Goal: Information Seeking & Learning: Learn about a topic

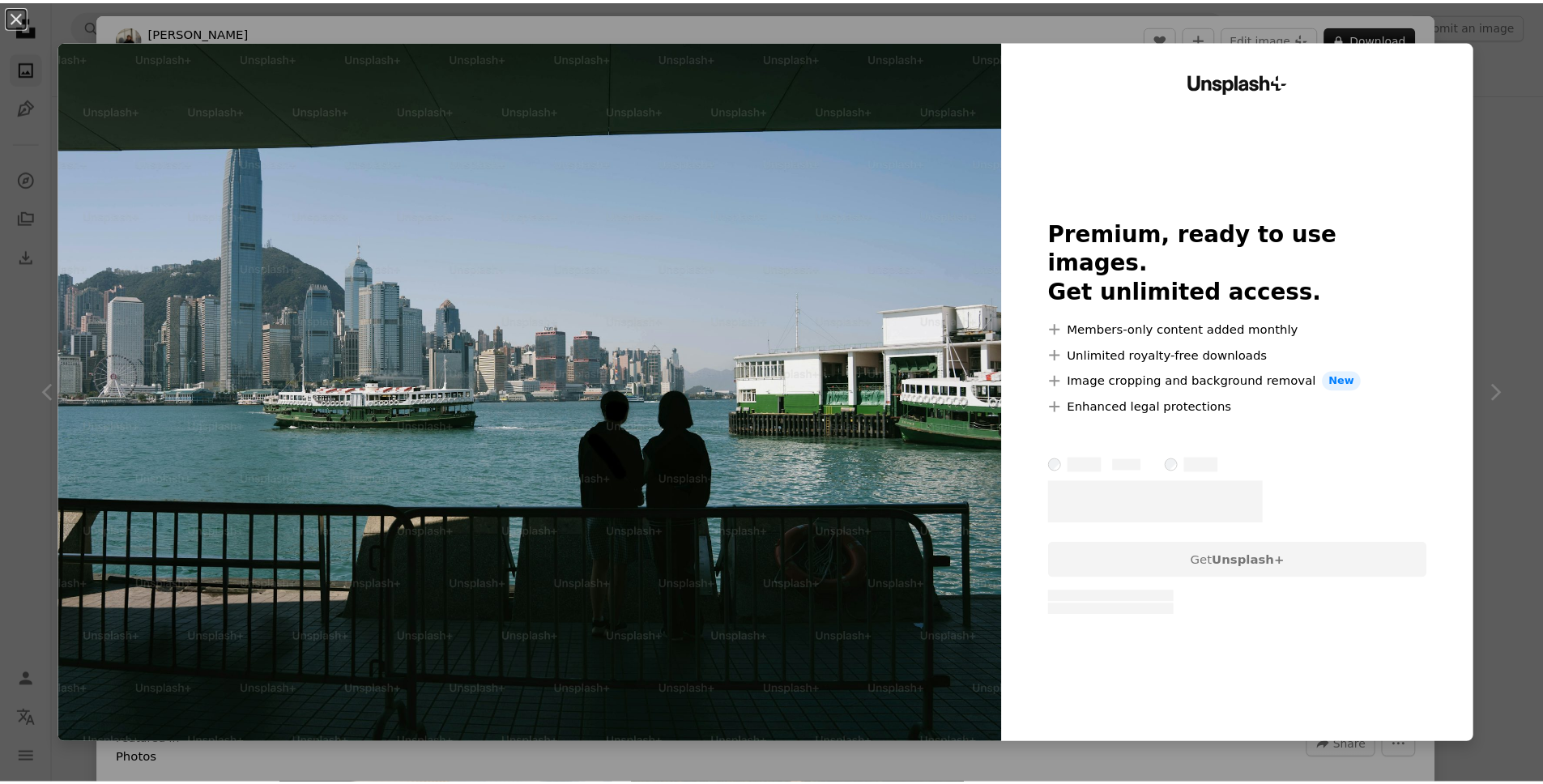
scroll to position [183, 0]
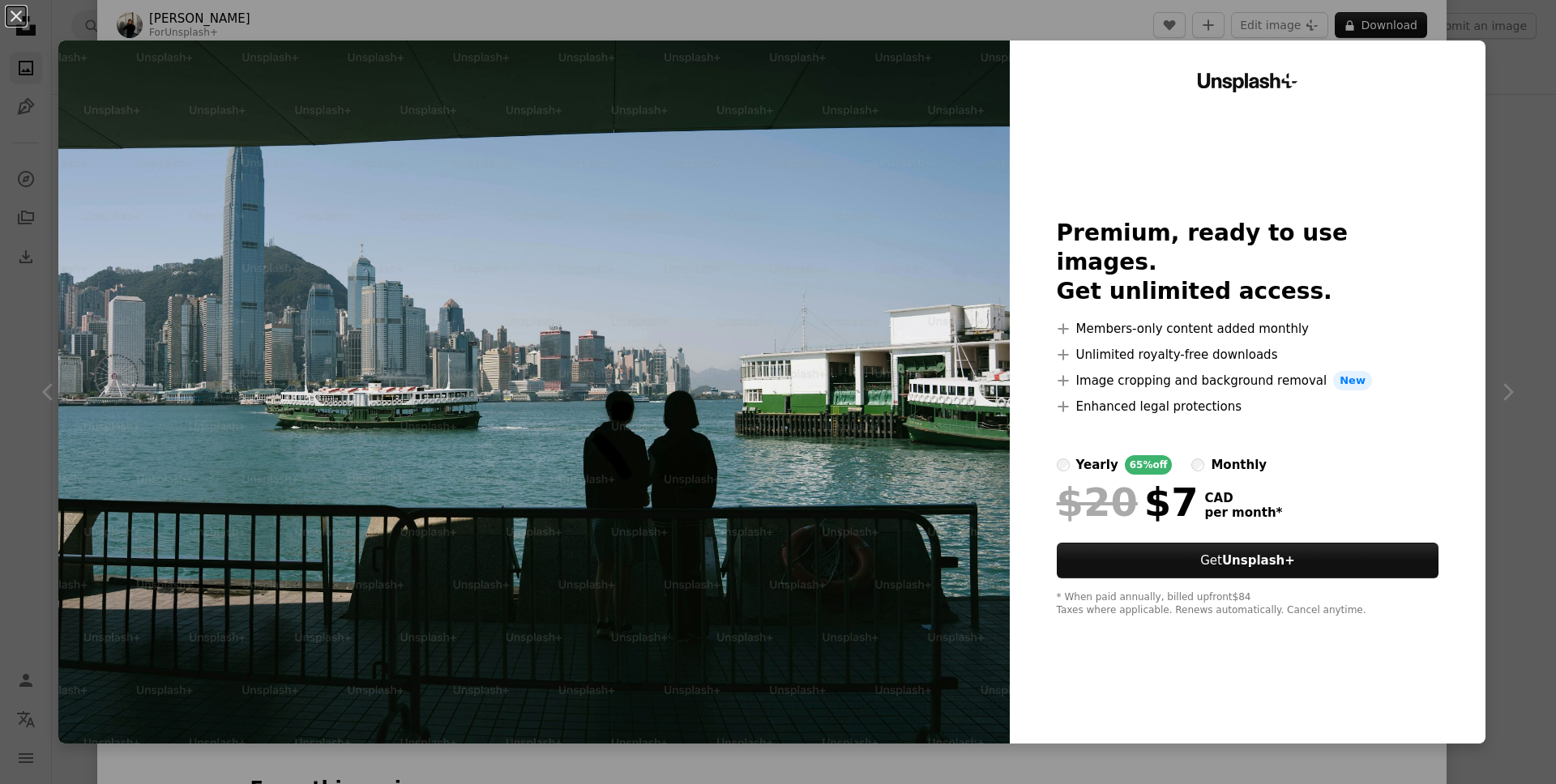
click at [1488, 103] on div "An X shape Unsplash+ Premium, ready to use images. Get unlimited access. A plus…" at bounding box center [778, 392] width 1556 height 784
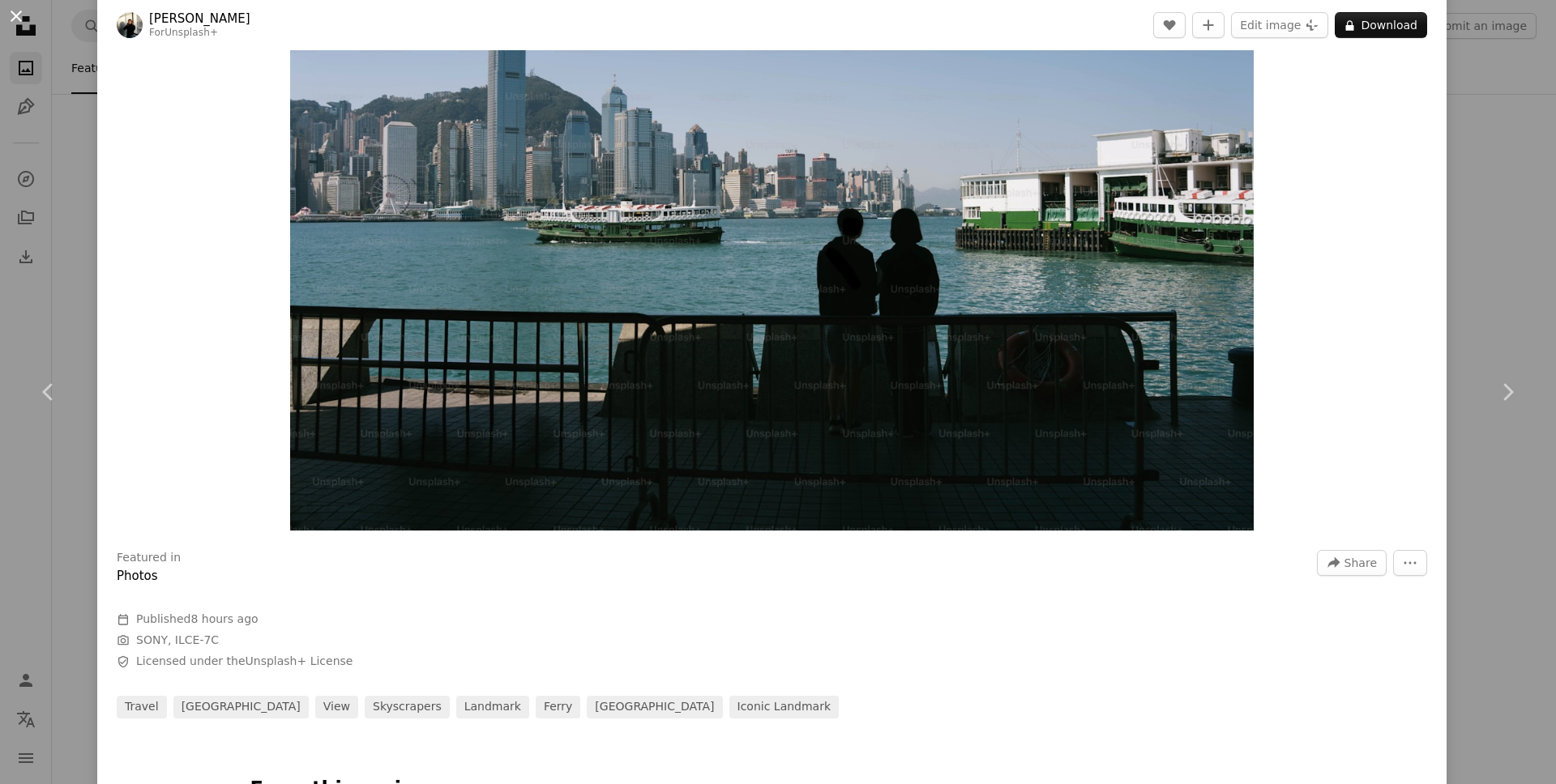
click at [12, 11] on button "An X shape" at bounding box center [17, 17] width 20 height 20
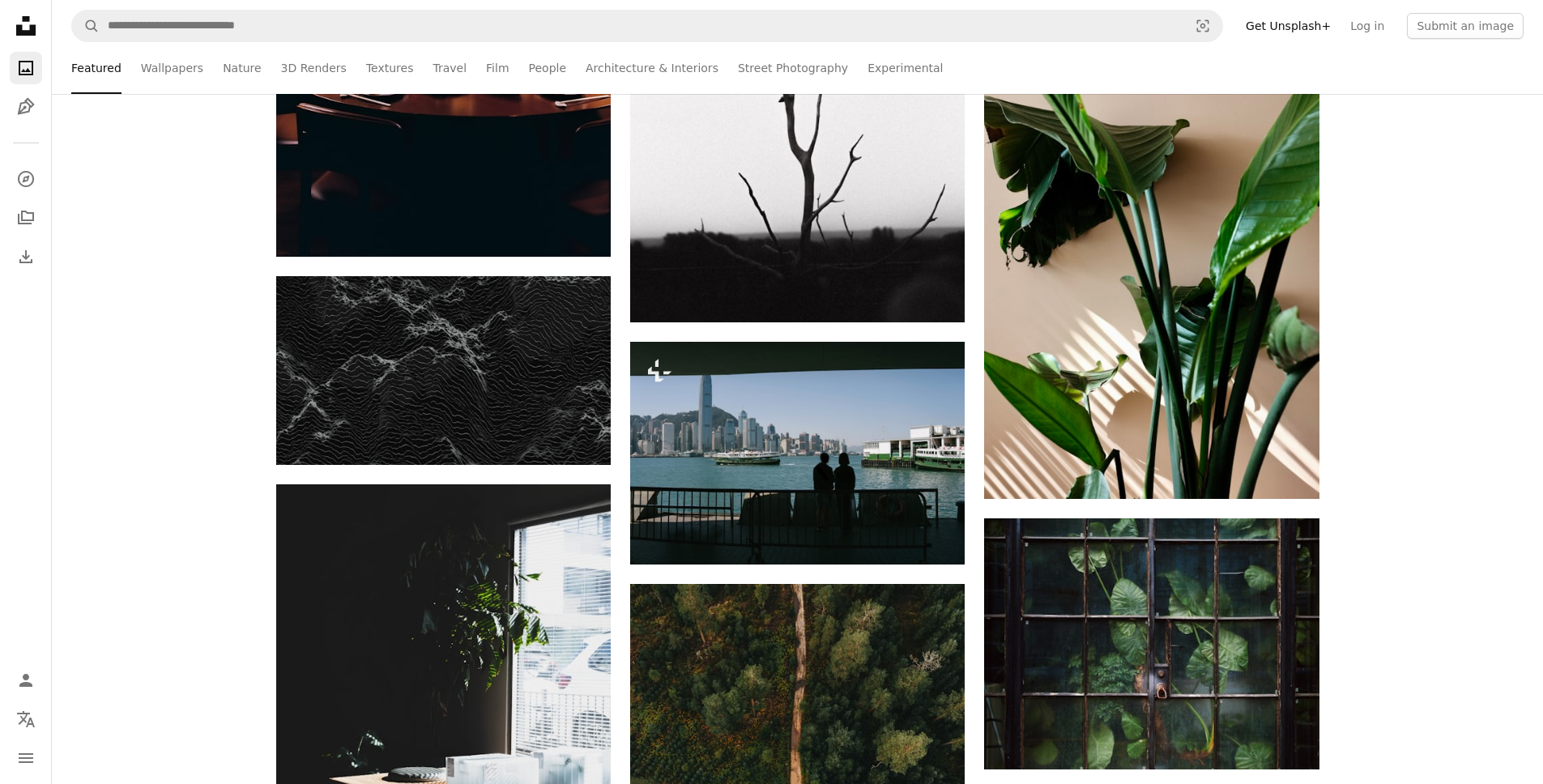
click at [31, 23] on icon "Unsplash logo Unsplash Home" at bounding box center [26, 26] width 32 height 32
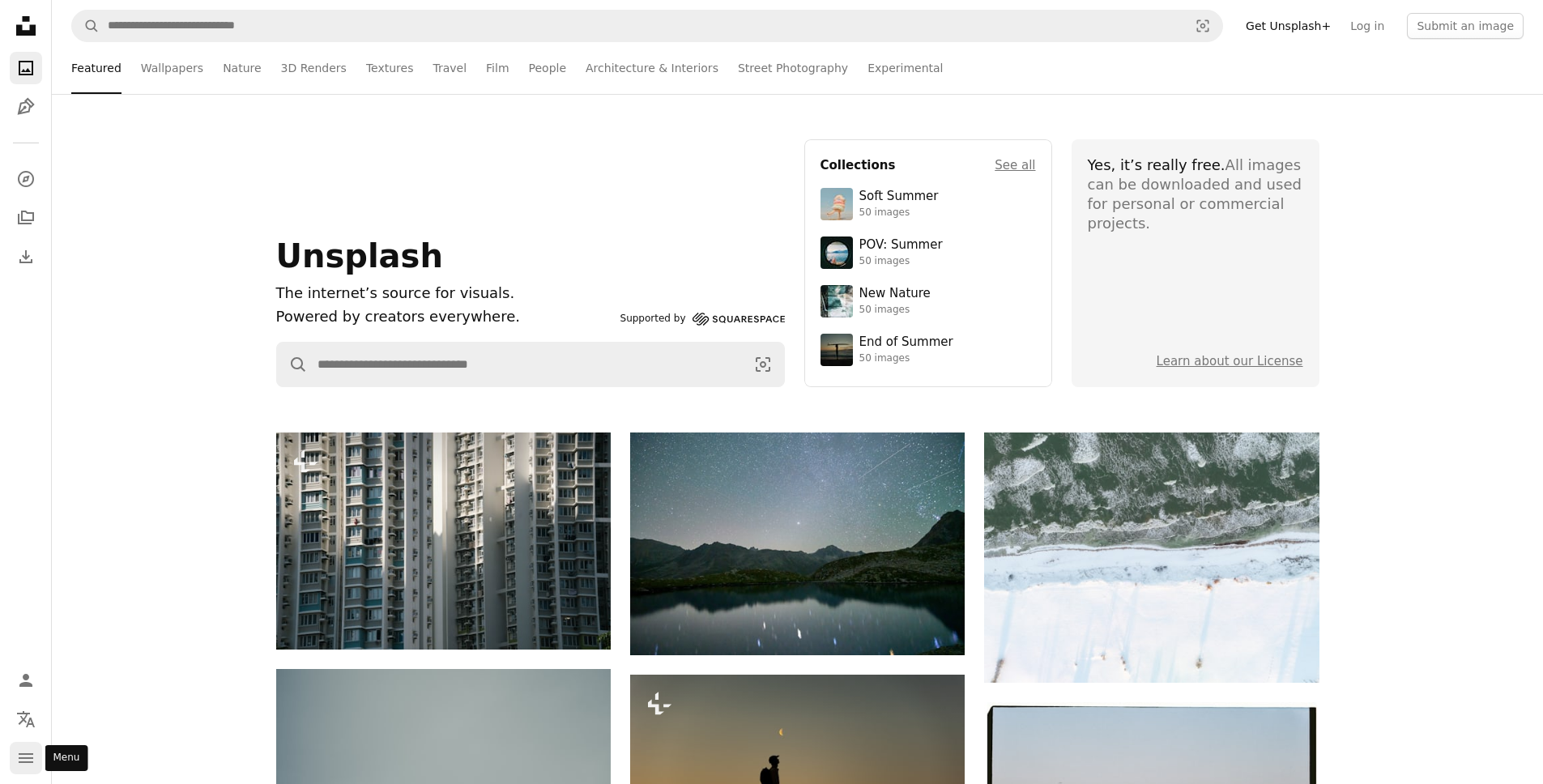
click at [21, 758] on icon "navigation menu" at bounding box center [26, 758] width 20 height 20
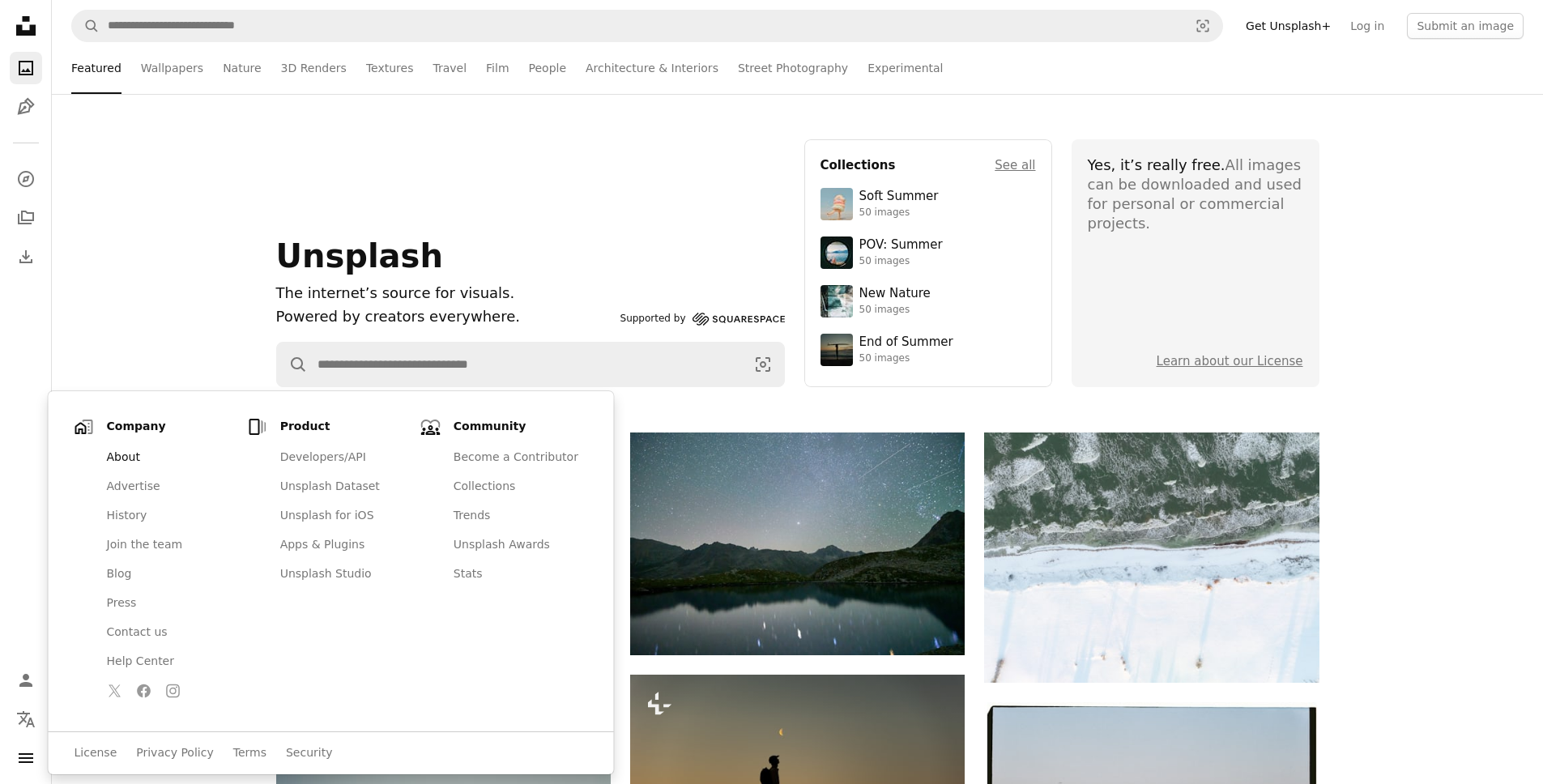
click at [117, 452] on link "About" at bounding box center [169, 457] width 145 height 30
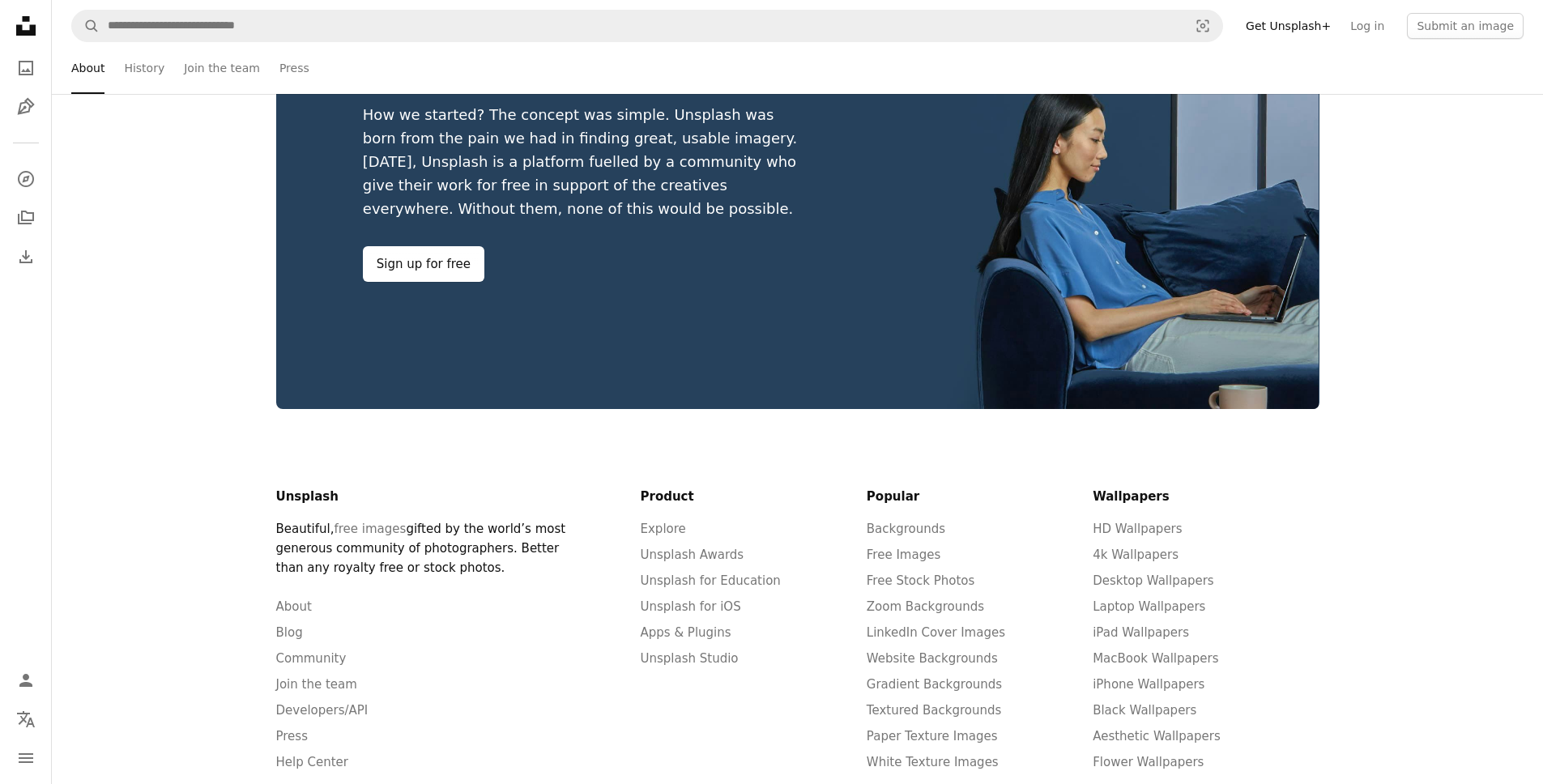
scroll to position [3245, 0]
